Goal: Task Accomplishment & Management: Manage account settings

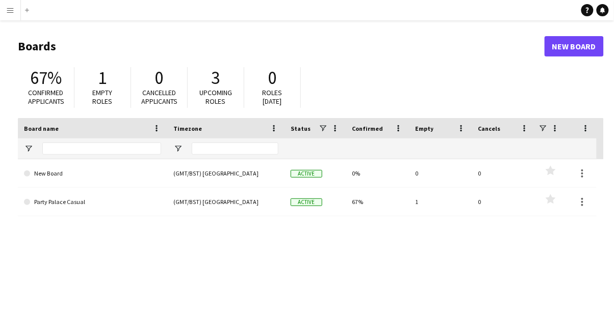
click at [12, 13] on app-icon "Menu" at bounding box center [10, 10] width 8 height 8
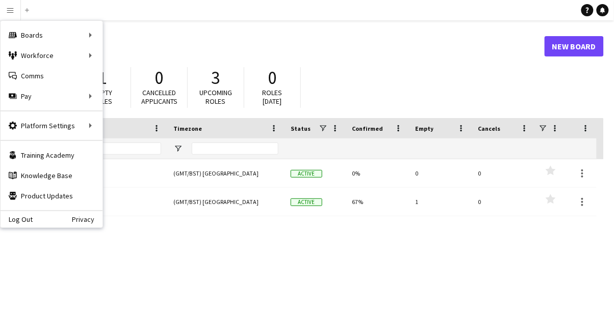
click at [45, 64] on div "Workforce Workforce" at bounding box center [52, 55] width 102 height 20
click at [132, 55] on link "My Workforce" at bounding box center [154, 55] width 102 height 20
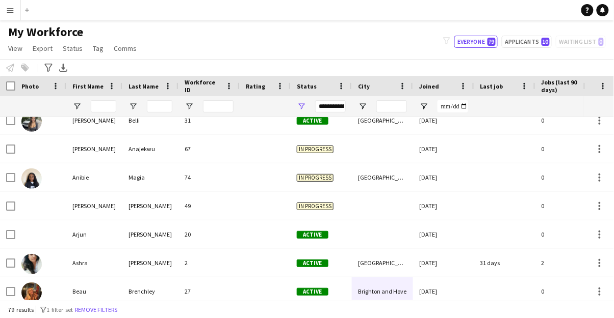
scroll to position [264, 0]
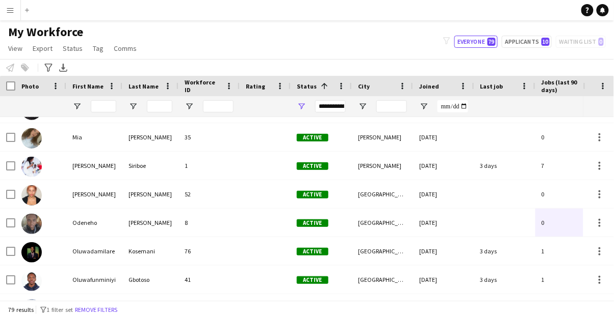
click at [19, 14] on button "Menu" at bounding box center [10, 10] width 20 height 20
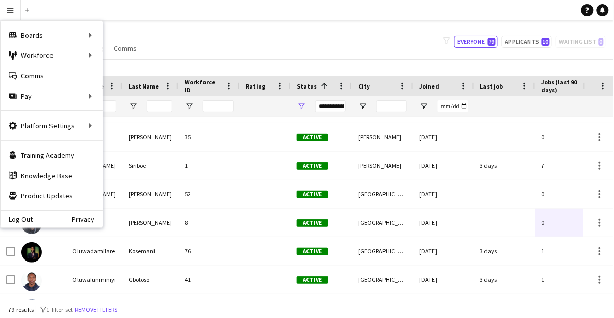
click at [27, 40] on div "Boards Boards" at bounding box center [52, 35] width 102 height 20
click at [122, 36] on link "Boards" at bounding box center [154, 35] width 102 height 20
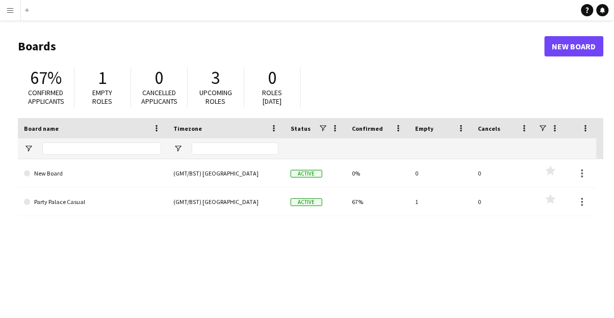
click at [28, 202] on span at bounding box center [27, 202] width 6 height 6
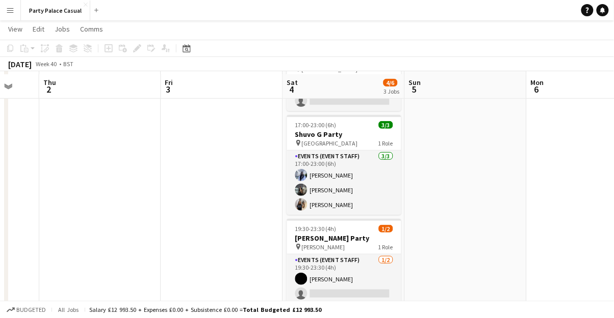
scroll to position [73, 0]
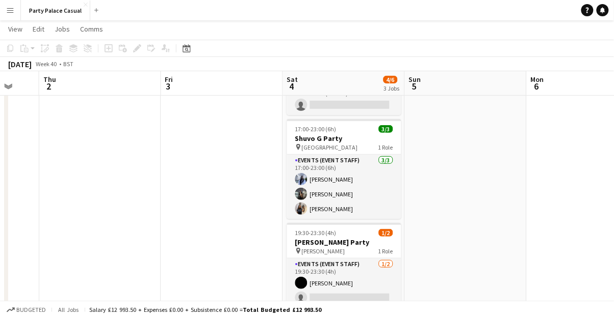
click at [305, 181] on app-card-role "Events (Event Staff) [DATE] 17:00-23:00 (6h) [PERSON_NAME] [PERSON_NAME] Eziafa…" at bounding box center [344, 187] width 114 height 64
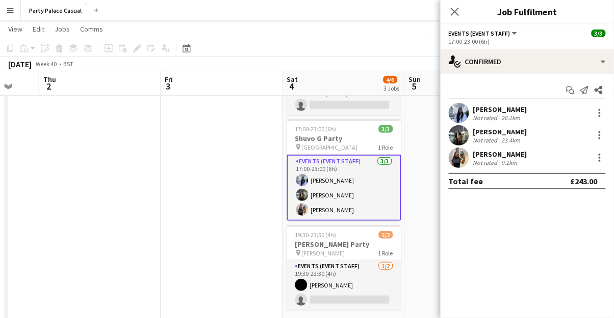
click at [305, 119] on div "Not rated" at bounding box center [486, 118] width 26 height 8
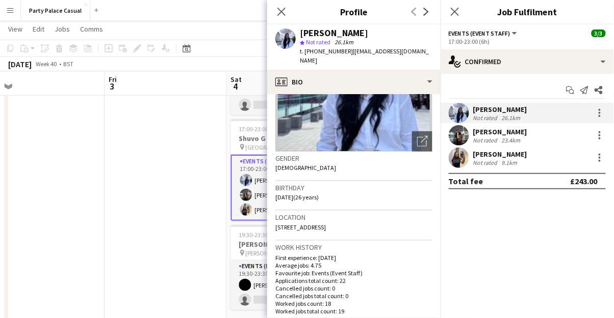
scroll to position [0, 386]
click at [283, 15] on icon "Close pop-in" at bounding box center [281, 12] width 8 height 8
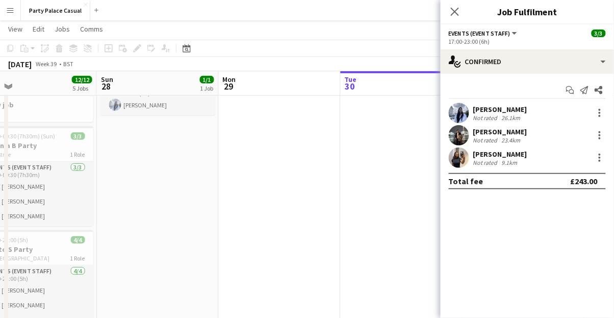
scroll to position [0, 268]
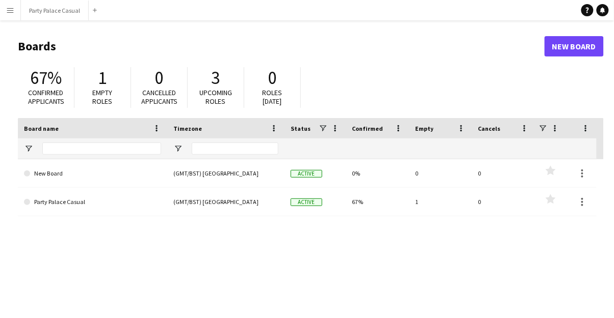
click at [29, 204] on span at bounding box center [27, 202] width 6 height 6
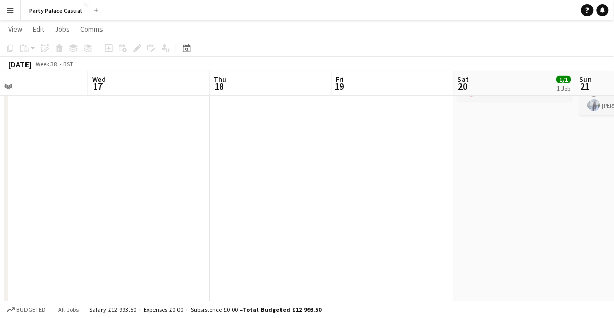
scroll to position [0, 274]
click at [13, 19] on button "Menu" at bounding box center [10, 10] width 20 height 20
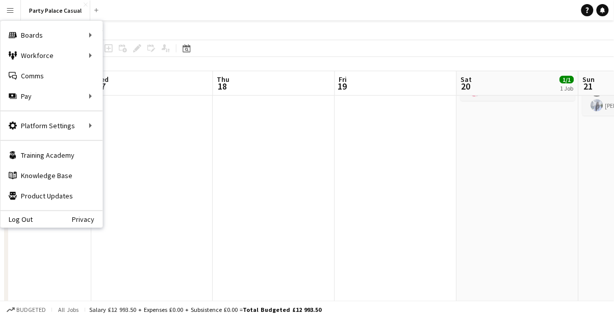
click at [45, 62] on div "Workforce Workforce" at bounding box center [52, 55] width 102 height 20
click at [134, 56] on link "My Workforce" at bounding box center [154, 55] width 102 height 20
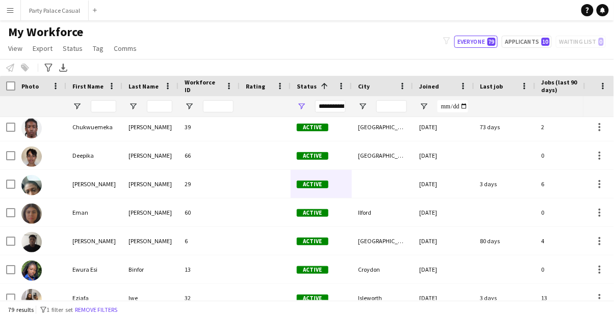
scroll to position [271, 0]
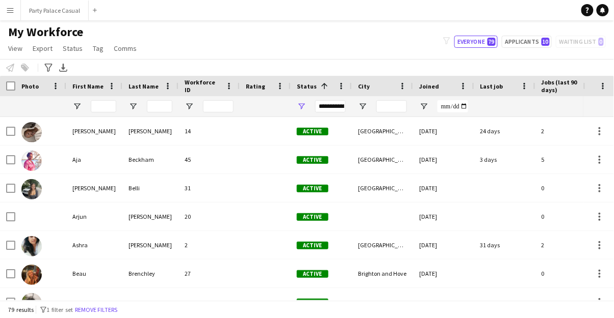
click at [73, 52] on span "Status" at bounding box center [73, 48] width 20 height 9
click at [44, 52] on link "Export" at bounding box center [43, 48] width 28 height 13
click at [165, 37] on div "My Workforce View Views Default view Payroll New view Update view Delete view E…" at bounding box center [307, 41] width 614 height 35
click at [13, 15] on button "Menu" at bounding box center [10, 10] width 20 height 20
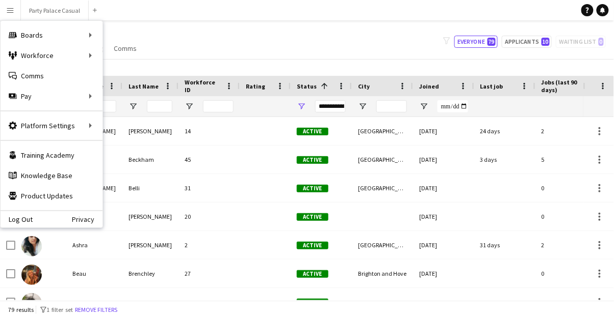
click at [93, 36] on div "Boards Boards" at bounding box center [52, 35] width 102 height 20
click at [126, 37] on link "Boards" at bounding box center [154, 35] width 102 height 20
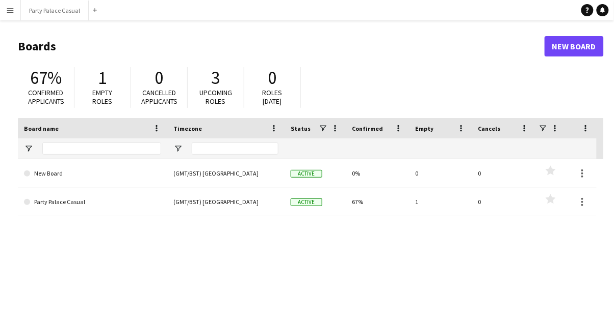
click at [36, 200] on link "Party Palace Casual" at bounding box center [92, 202] width 137 height 29
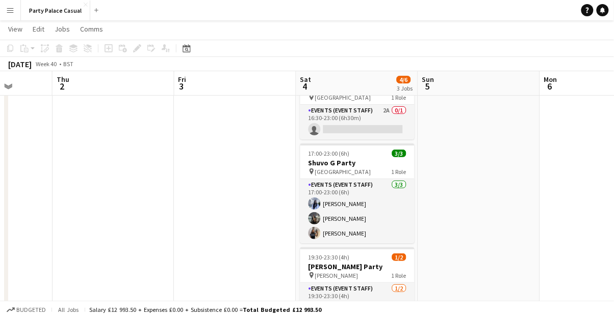
click at [341, 310] on app-card-role "Events (Event Staff) 1/2 19:30-23:30 (4h) Ruth Nakaanga single-neutral-actions" at bounding box center [357, 307] width 114 height 49
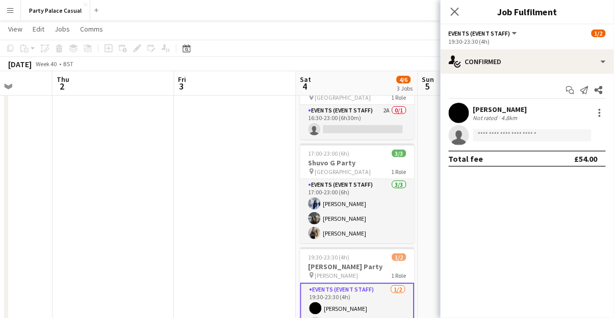
click at [331, 318] on app-card-role "Events (Event Staff) 1/2 19:30-23:30 (4h) Ruth Nakaanga single-neutral-actions" at bounding box center [357, 308] width 114 height 51
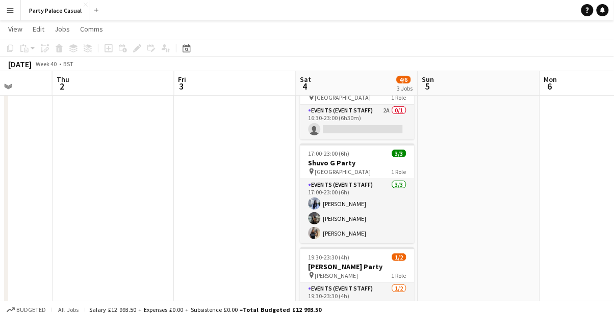
click at [317, 318] on app-card-role "Events (Event Staff) 1/2 19:30-23:30 (4h) Ruth Nakaanga single-neutral-actions" at bounding box center [357, 307] width 114 height 49
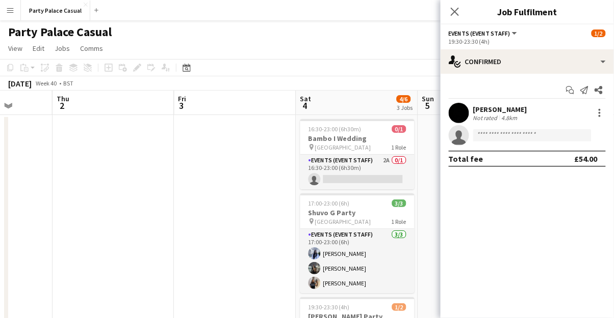
click at [599, 113] on div at bounding box center [599, 113] width 2 height 2
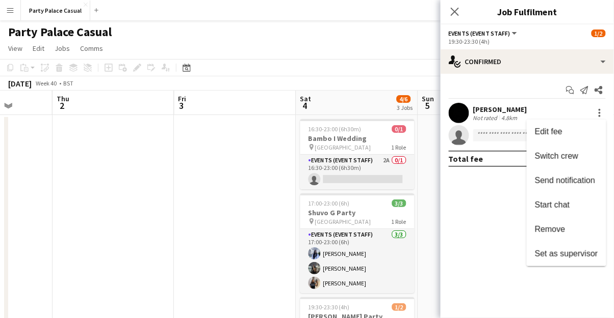
click at [490, 233] on div at bounding box center [307, 159] width 614 height 318
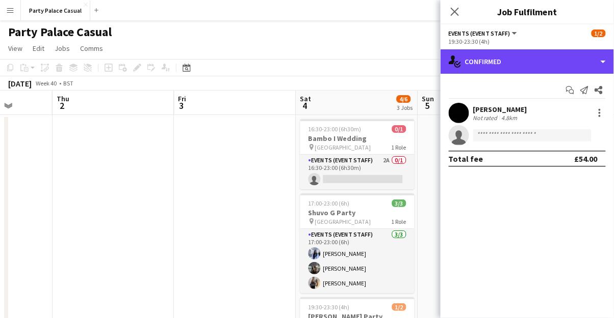
click at [604, 61] on div "single-neutral-actions-check-2 Confirmed" at bounding box center [526, 61] width 173 height 24
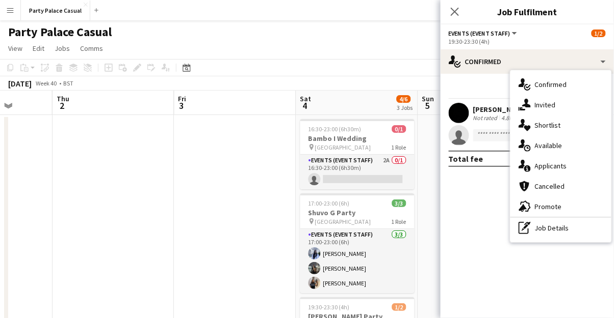
click at [474, 231] on mat-expansion-panel "check Confirmed Start chat Send notification Share Ruth Nakaanga Not rated 4.8k…" at bounding box center [526, 196] width 173 height 245
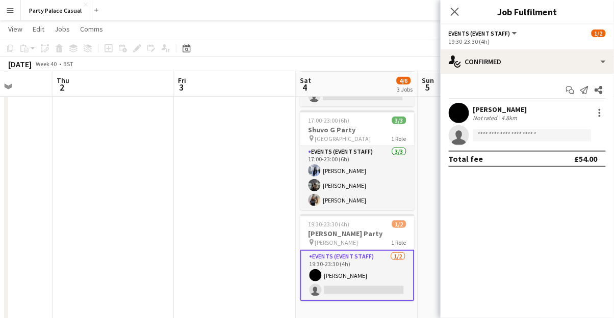
scroll to position [83, 0]
click at [334, 259] on app-card-role "Events (Event Staff) 1/2 19:30-23:30 (4h) Ruth Nakaanga single-neutral-actions" at bounding box center [357, 274] width 114 height 51
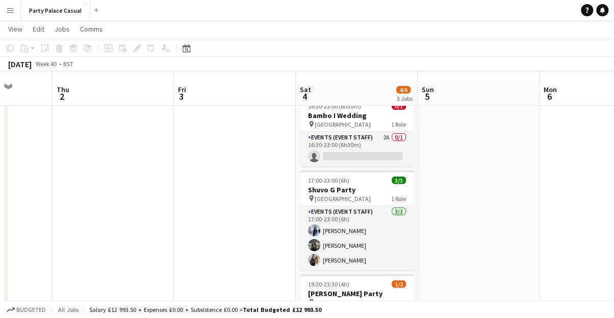
scroll to position [0, 0]
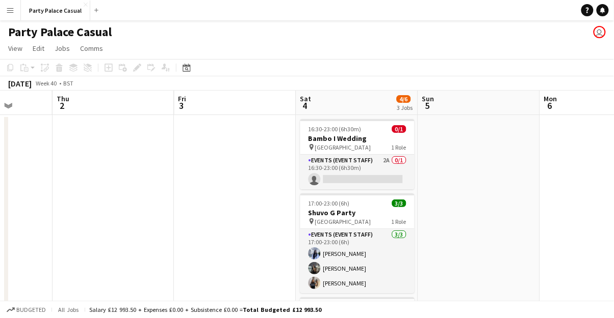
click at [330, 215] on h3 "Shuvo G Party" at bounding box center [357, 212] width 114 height 9
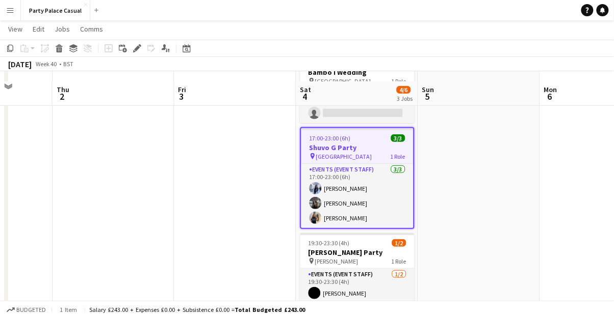
scroll to position [81, 0]
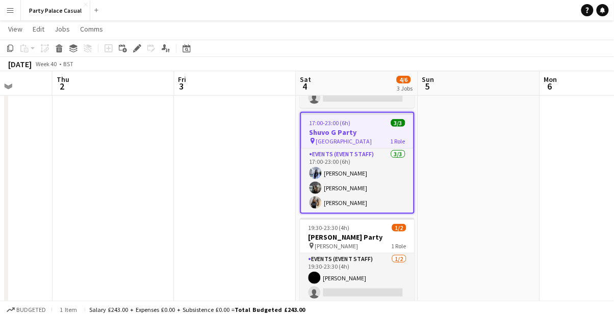
click at [327, 244] on span "[PERSON_NAME]" at bounding box center [336, 247] width 43 height 8
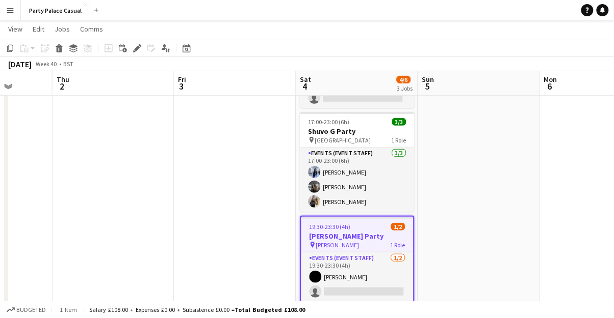
click at [337, 233] on h3 "[PERSON_NAME] Party" at bounding box center [357, 236] width 112 height 9
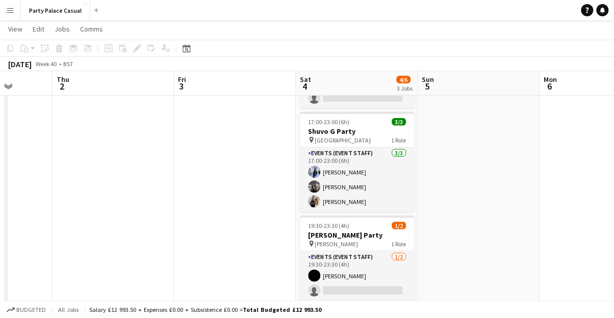
click at [333, 235] on h3 "[PERSON_NAME] Party" at bounding box center [357, 235] width 114 height 9
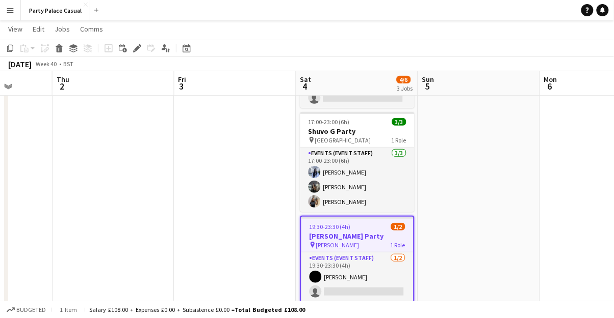
click at [338, 279] on app-card-role "Events (Event Staff) 1/2 19:30-23:30 (4h) Ruth Nakaanga single-neutral-actions" at bounding box center [357, 277] width 112 height 49
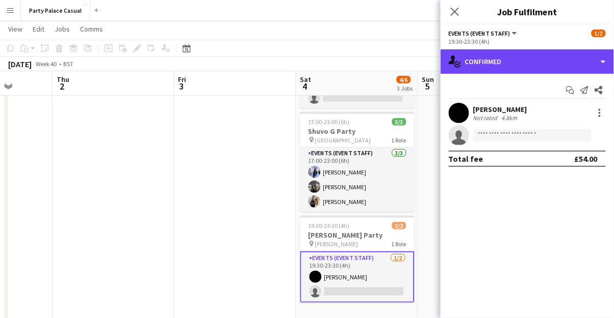
click at [460, 66] on icon at bounding box center [457, 64] width 7 height 7
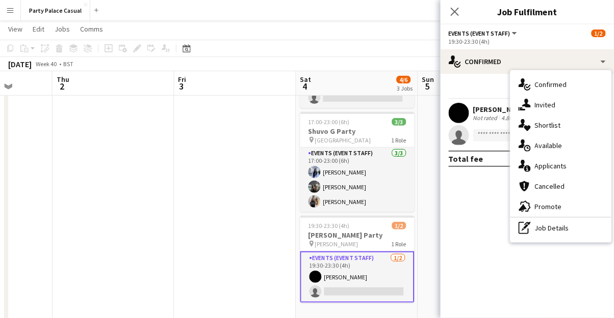
click at [547, 88] on span "Confirmed" at bounding box center [551, 84] width 32 height 9
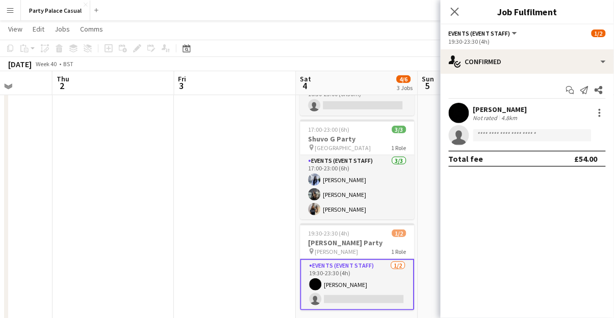
scroll to position [73, 0]
click at [363, 245] on h3 "[PERSON_NAME] Party" at bounding box center [357, 242] width 114 height 9
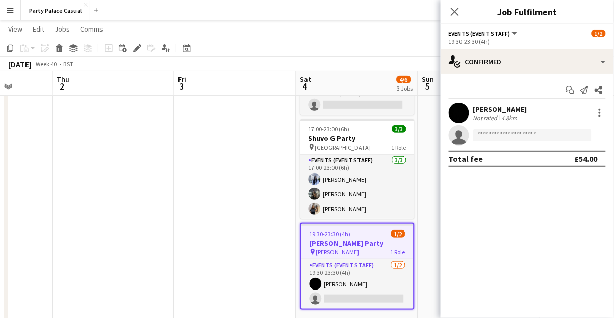
click at [513, 33] on button "Events (Event Staff)" at bounding box center [483, 34] width 70 height 8
click at [491, 71] on li "Events (Event Staff)" at bounding box center [487, 67] width 60 height 9
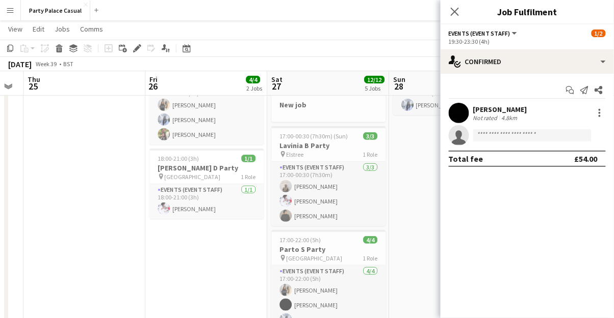
scroll to position [0, 465]
click at [13, 13] on app-icon "Menu" at bounding box center [10, 10] width 8 height 8
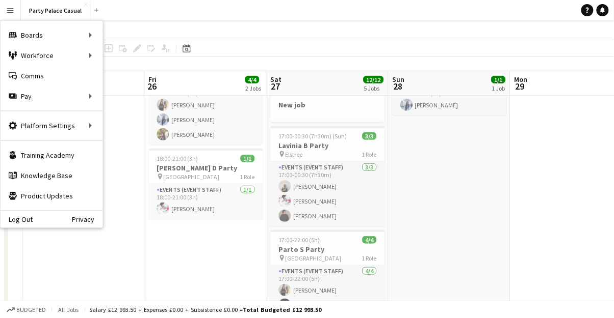
click at [341, 318] on app-card-role "Events (Event Staff) 4/4 17:00-22:00 (5h) Eziafa Iwe Ruth Nakaanga Pradeepthi E…" at bounding box center [327, 305] width 114 height 79
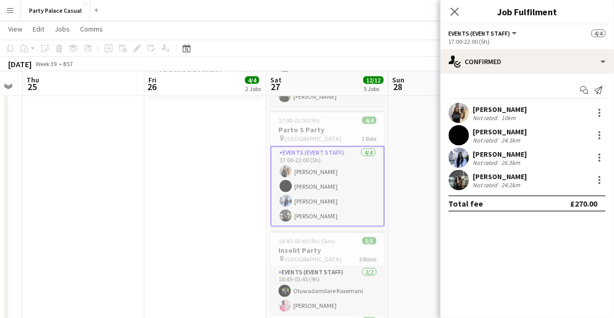
scroll to position [194, 0]
click at [491, 137] on div "Not rated" at bounding box center [486, 141] width 26 height 8
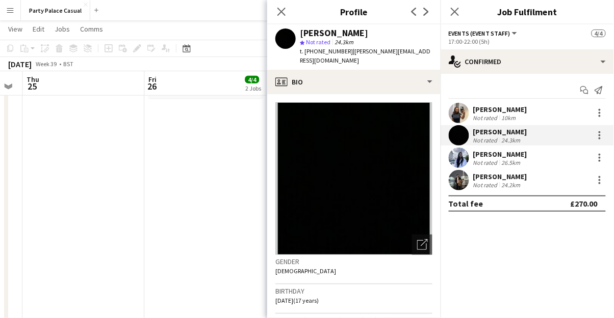
click at [230, 308] on app-date-cell "14:30-19:30 (5h) 3/3 Mareli S Wedding pin London 1 Role Events (Event Staff) 3/…" at bounding box center [205, 160] width 122 height 481
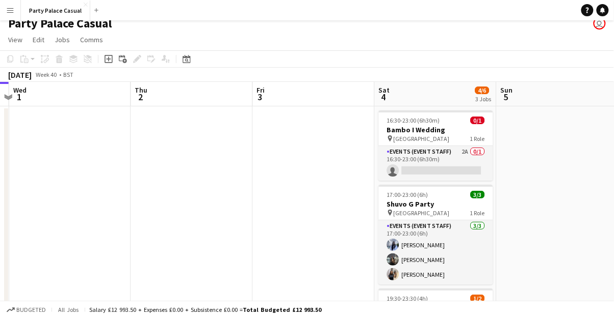
scroll to position [2, 0]
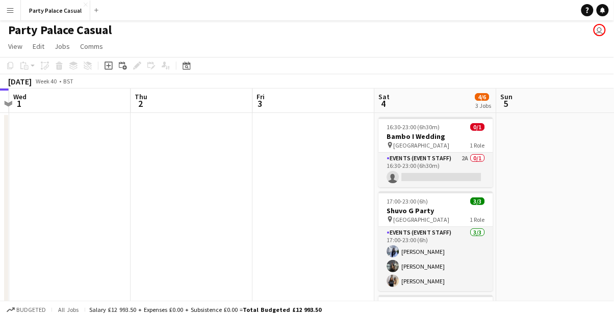
click at [418, 134] on h3 "Bambo I Wedding" at bounding box center [436, 136] width 114 height 9
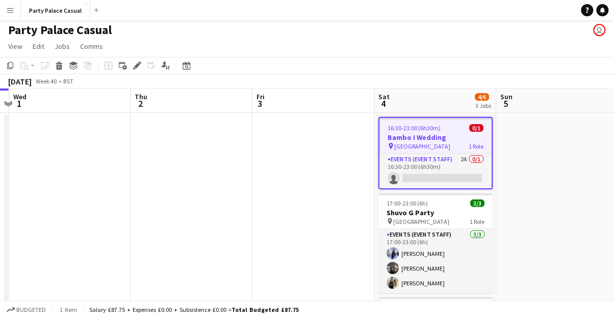
click at [394, 177] on app-card-role "Events (Event Staff) 2A 0/1 16:30-23:00 (6h30m) single-neutral-actions" at bounding box center [436, 171] width 112 height 35
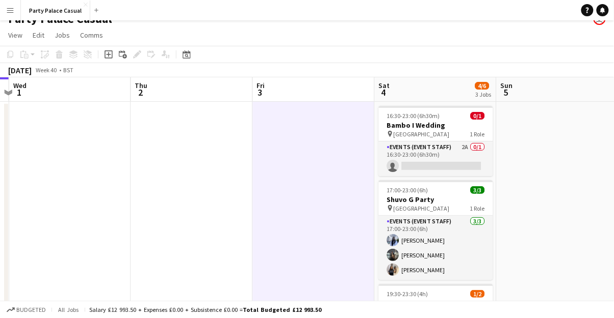
scroll to position [14, 0]
click at [430, 242] on app-card-role "Events (Event Staff) [DATE] 17:00-23:00 (6h) [PERSON_NAME] [PERSON_NAME] Eziafa…" at bounding box center [436, 248] width 114 height 64
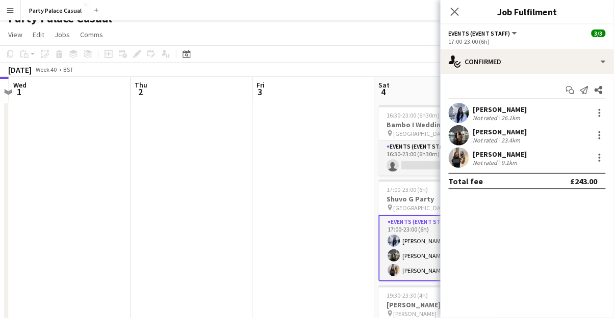
click at [461, 113] on app-user-avatar at bounding box center [458, 113] width 20 height 20
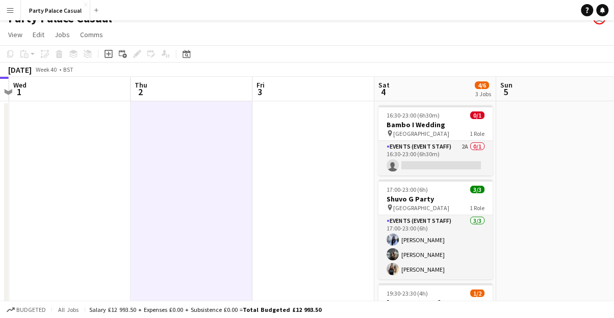
click at [406, 157] on app-card-role "Events (Event Staff) 2A 0/1 16:30-23:00 (6h30m) single-neutral-actions" at bounding box center [436, 158] width 114 height 35
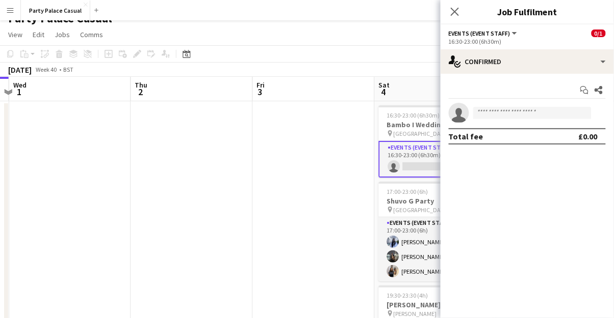
click at [459, 116] on icon at bounding box center [458, 116] width 14 height 14
click at [461, 116] on icon at bounding box center [458, 116] width 14 height 14
click at [473, 115] on input at bounding box center [532, 113] width 118 height 12
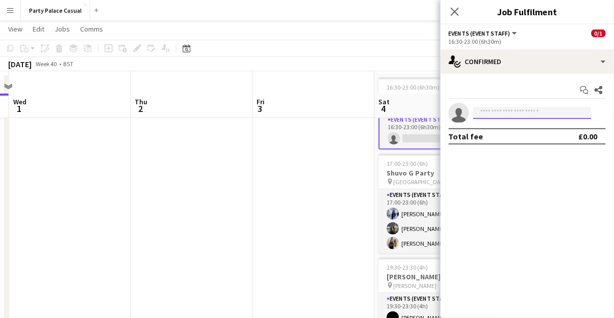
scroll to position [63, 0]
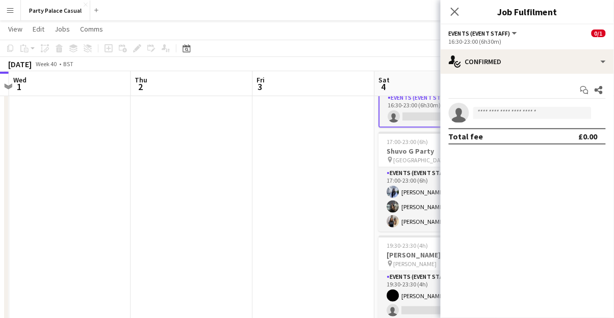
click at [313, 110] on app-date-cell at bounding box center [314, 291] width 122 height 481
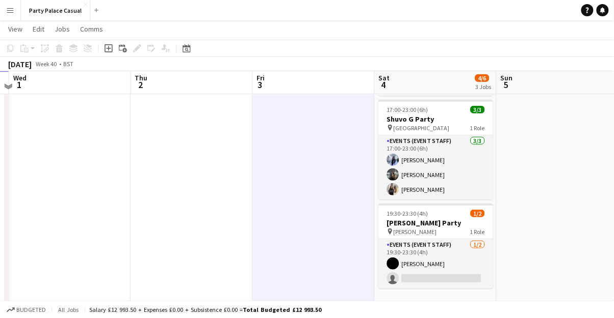
scroll to position [94, 0]
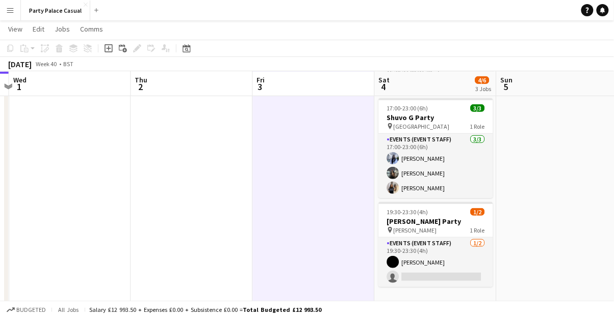
click at [394, 262] on app-user-avatar at bounding box center [393, 262] width 12 height 12
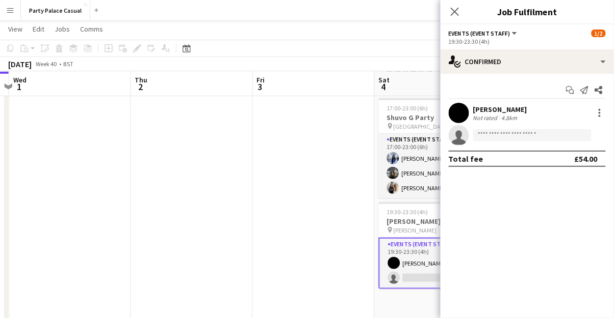
click at [348, 314] on app-date-cell at bounding box center [314, 260] width 122 height 481
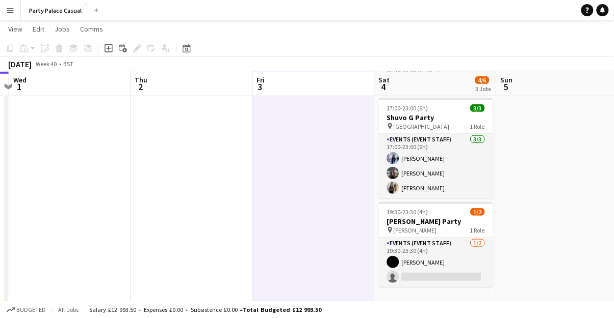
click at [348, 313] on app-date-cell at bounding box center [314, 260] width 122 height 481
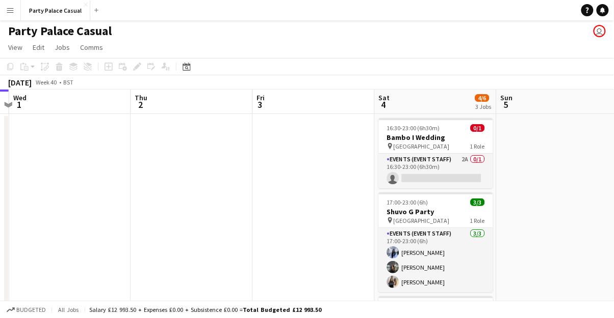
scroll to position [0, 0]
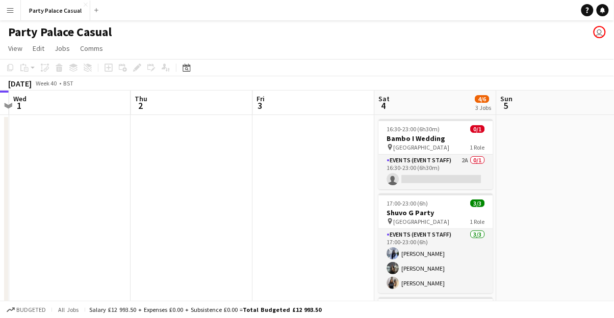
click at [416, 147] on div "pin London 1 Role" at bounding box center [436, 147] width 114 height 8
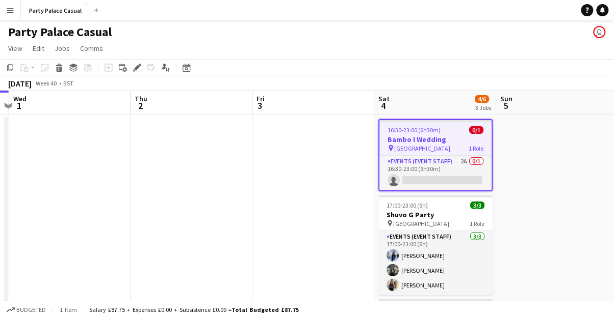
click at [418, 150] on div "pin London 1 Role" at bounding box center [436, 148] width 112 height 8
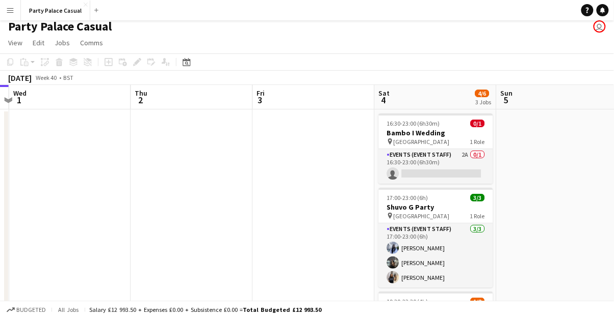
scroll to position [6, 0]
click at [412, 135] on h3 "Bambo I Wedding" at bounding box center [436, 132] width 114 height 9
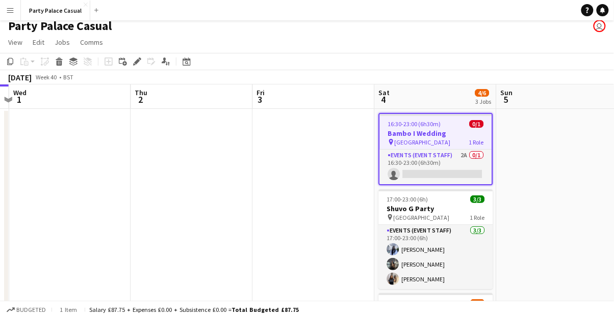
click at [404, 162] on app-card-role "Events (Event Staff) 2A 0/1 16:30-23:00 (6h30m) single-neutral-actions" at bounding box center [436, 167] width 112 height 35
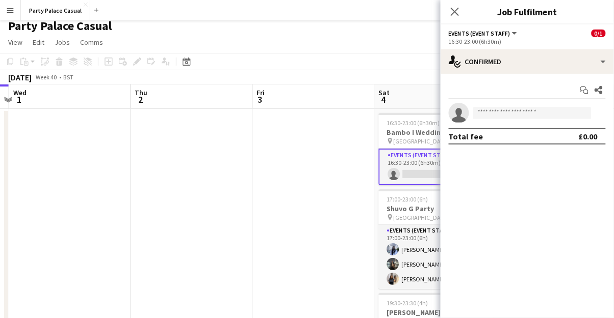
click at [461, 116] on icon "single-neutral-actions" at bounding box center [458, 115] width 20 height 23
click at [460, 117] on icon at bounding box center [458, 116] width 14 height 14
click at [461, 116] on icon at bounding box center [458, 116] width 14 height 14
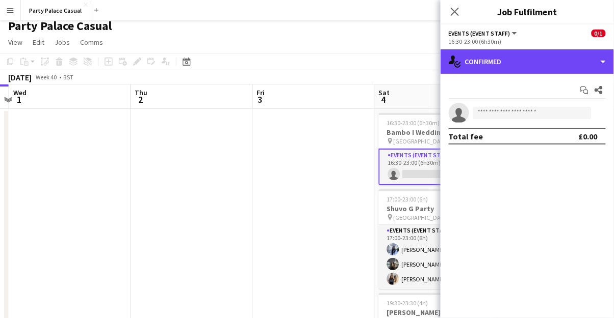
click at [512, 62] on div "single-neutral-actions-check-2 Confirmed" at bounding box center [526, 61] width 173 height 24
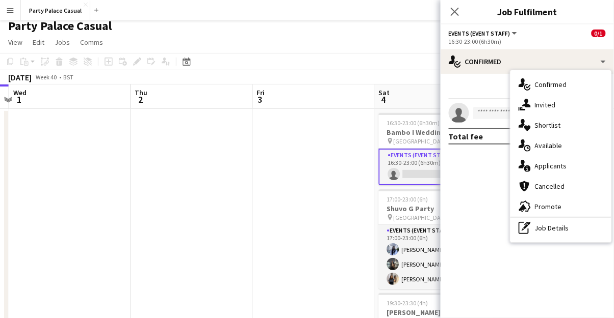
click at [474, 214] on mat-expansion-panel "check Confirmed Start chat Share single-neutral-actions Total fee £0.00" at bounding box center [526, 196] width 173 height 245
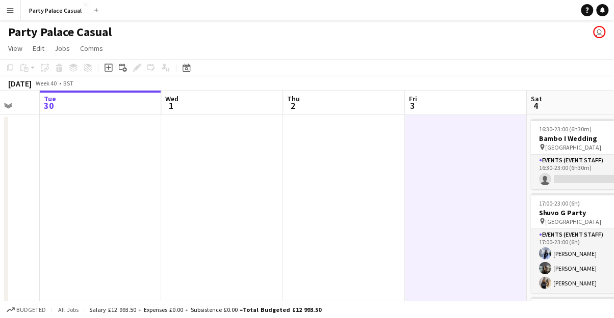
scroll to position [0, 320]
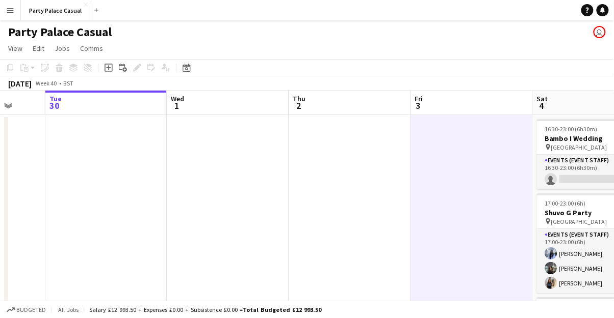
click at [12, 16] on button "Menu" at bounding box center [10, 10] width 20 height 20
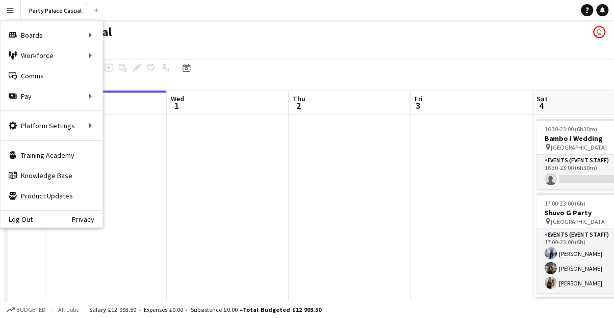
click at [48, 56] on div "Workforce Workforce" at bounding box center [52, 55] width 102 height 20
click at [136, 60] on link "My Workforce" at bounding box center [154, 55] width 102 height 20
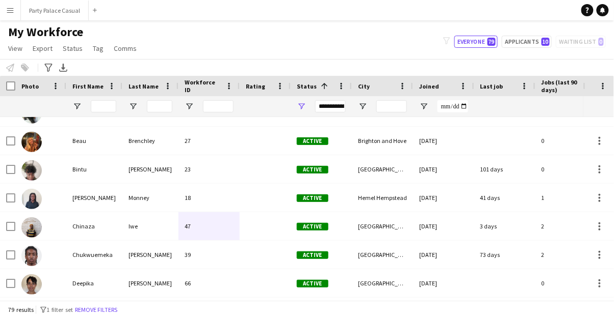
scroll to position [133, 0]
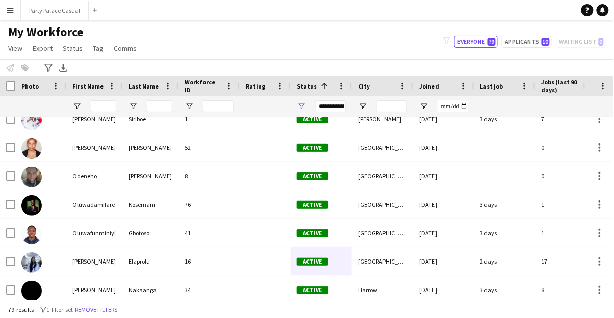
click at [333, 108] on div "**********" at bounding box center [330, 106] width 31 height 12
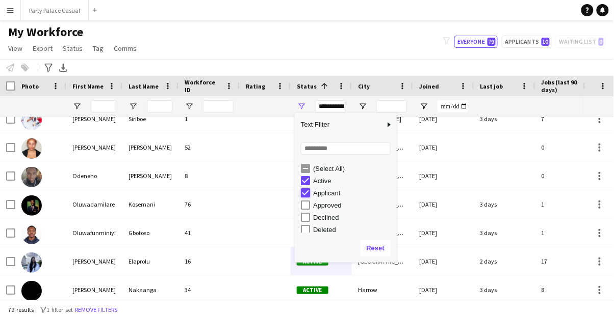
type input "**********"
click at [374, 249] on button "Reset" at bounding box center [375, 249] width 30 height 16
type input "**********"
click at [267, 235] on div at bounding box center [264, 233] width 51 height 28
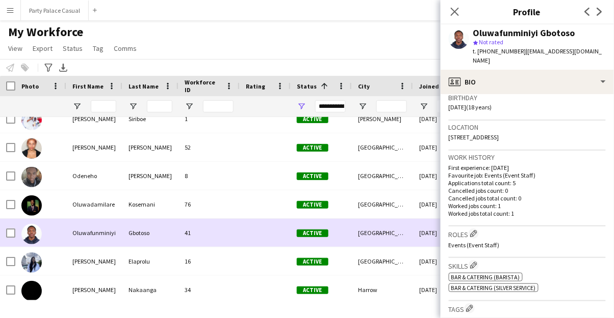
scroll to position [192, 0]
click at [394, 42] on div "My Workforce View Views Default view Payroll New view Update view Delete view E…" at bounding box center [307, 41] width 614 height 35
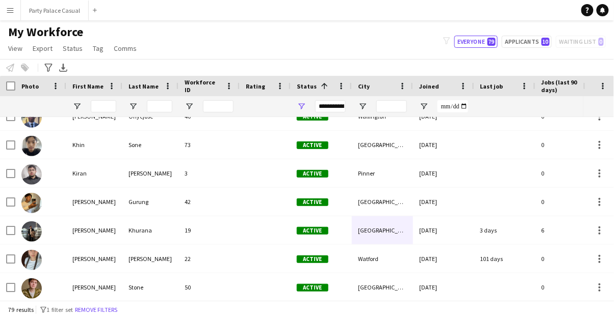
scroll to position [469, 0]
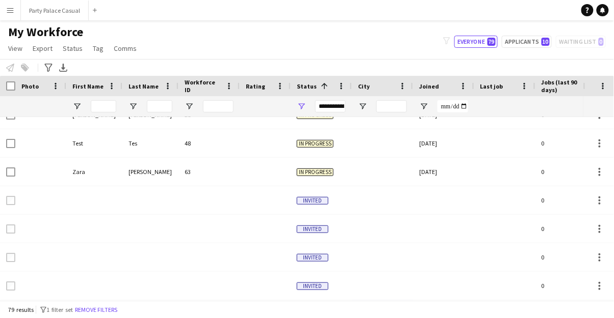
click at [397, 257] on div at bounding box center [382, 258] width 61 height 28
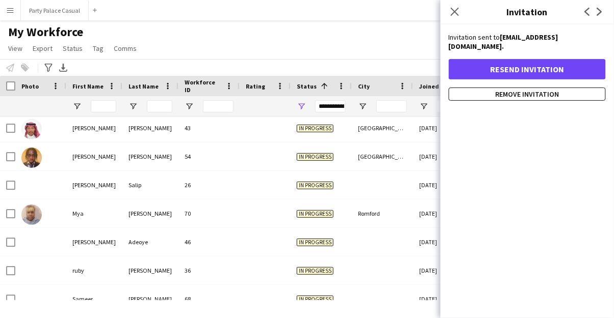
click at [456, 8] on icon "Close pop-in" at bounding box center [454, 12] width 8 height 8
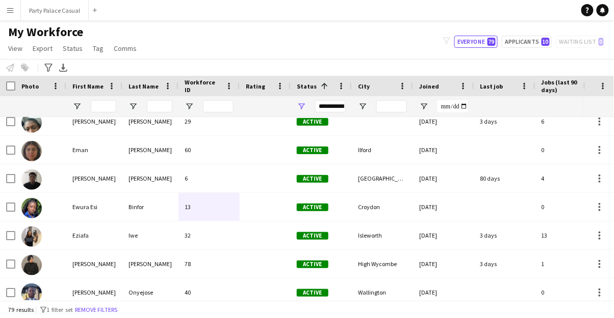
click at [37, 241] on img at bounding box center [31, 237] width 20 height 20
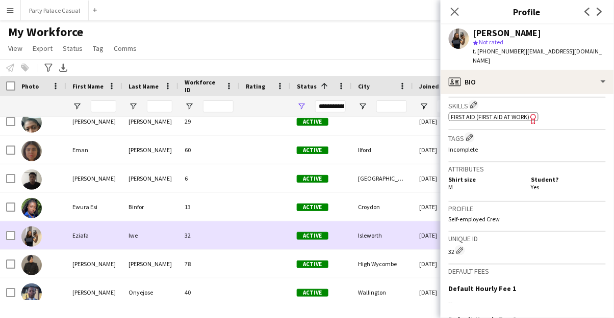
scroll to position [358, 0]
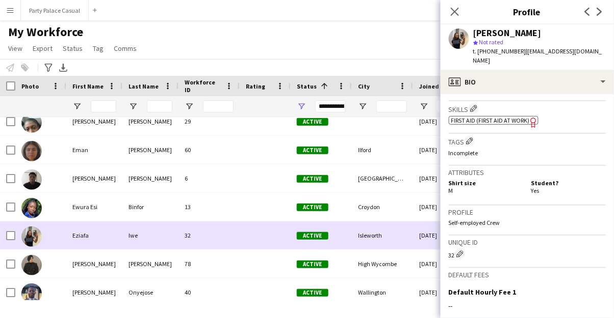
click at [457, 12] on icon "Close pop-in" at bounding box center [454, 12] width 8 height 8
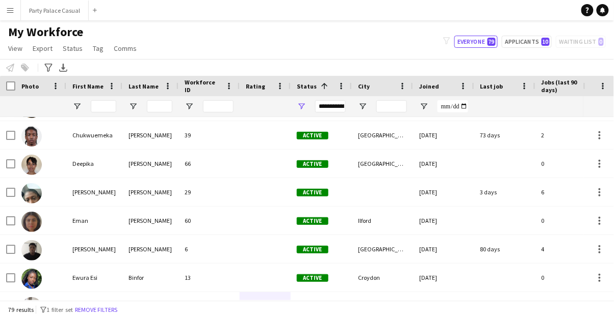
scroll to position [215, 0]
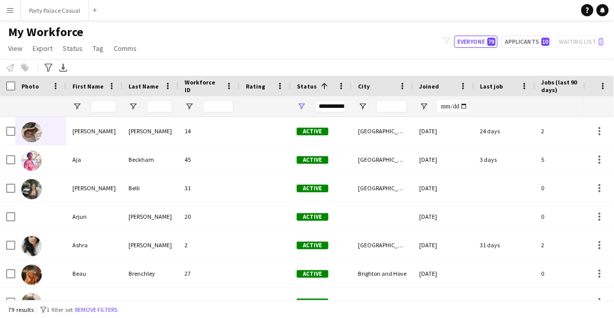
click at [30, 136] on img at bounding box center [31, 132] width 20 height 20
